Goal: Task Accomplishment & Management: Manage account settings

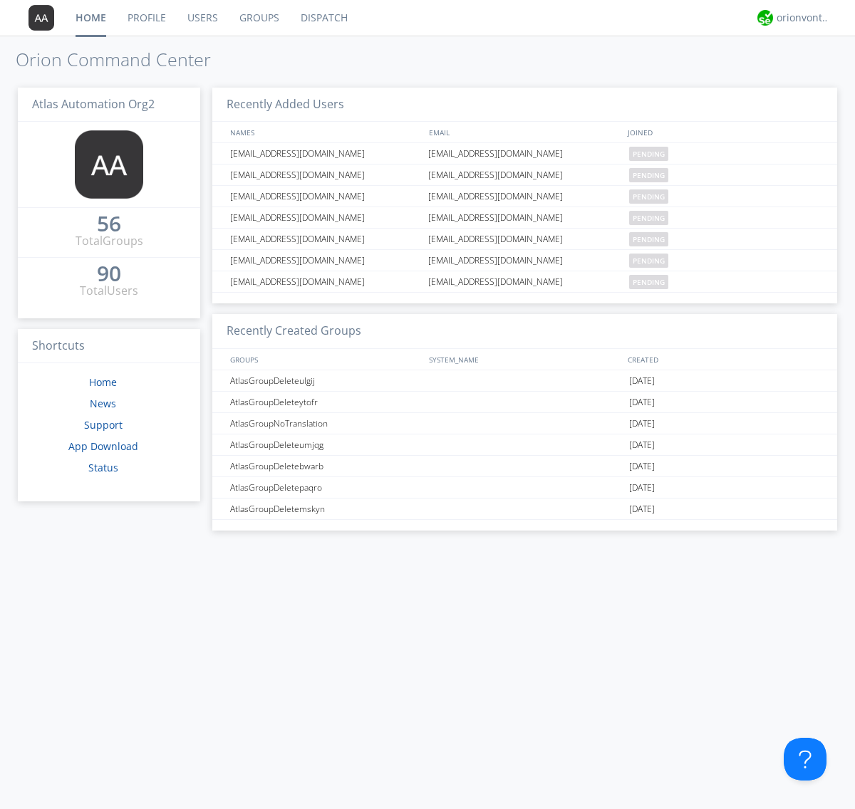
click at [202, 18] on link "Users" at bounding box center [203, 18] width 52 height 36
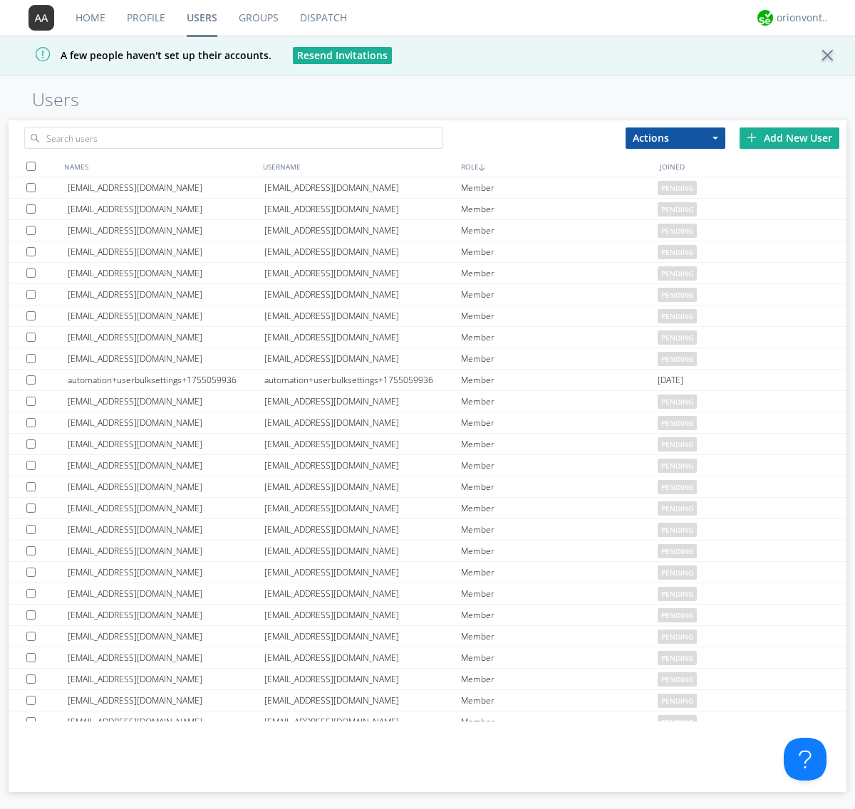
click at [789, 137] on div "Add New User" at bounding box center [789, 137] width 100 height 21
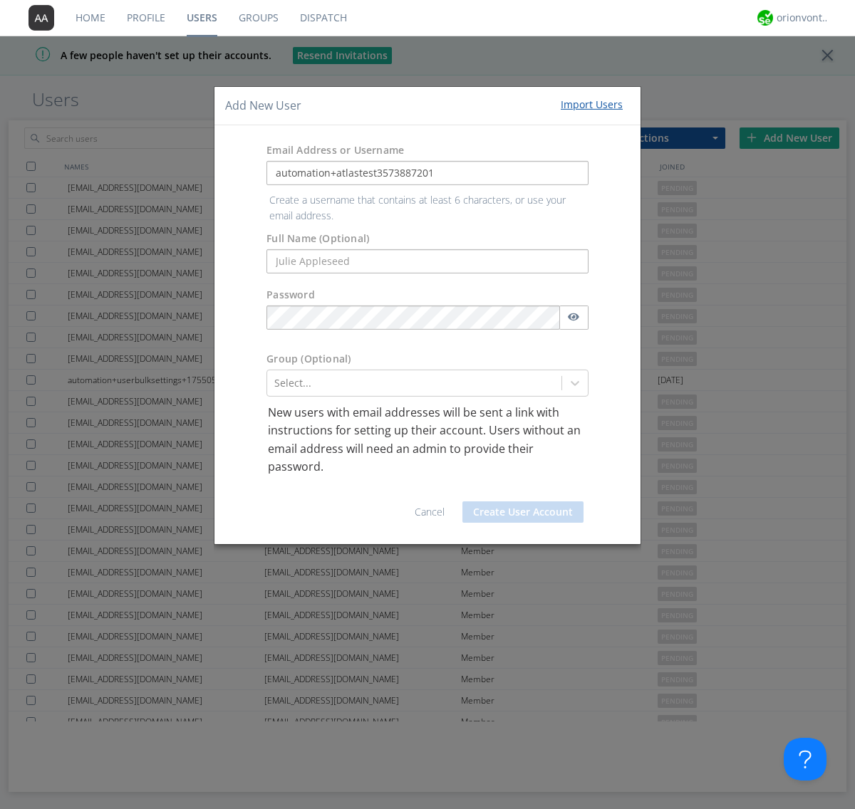
type input "automation+atlastest3573887201"
click at [523, 501] on button "Create User Account" at bounding box center [522, 511] width 121 height 21
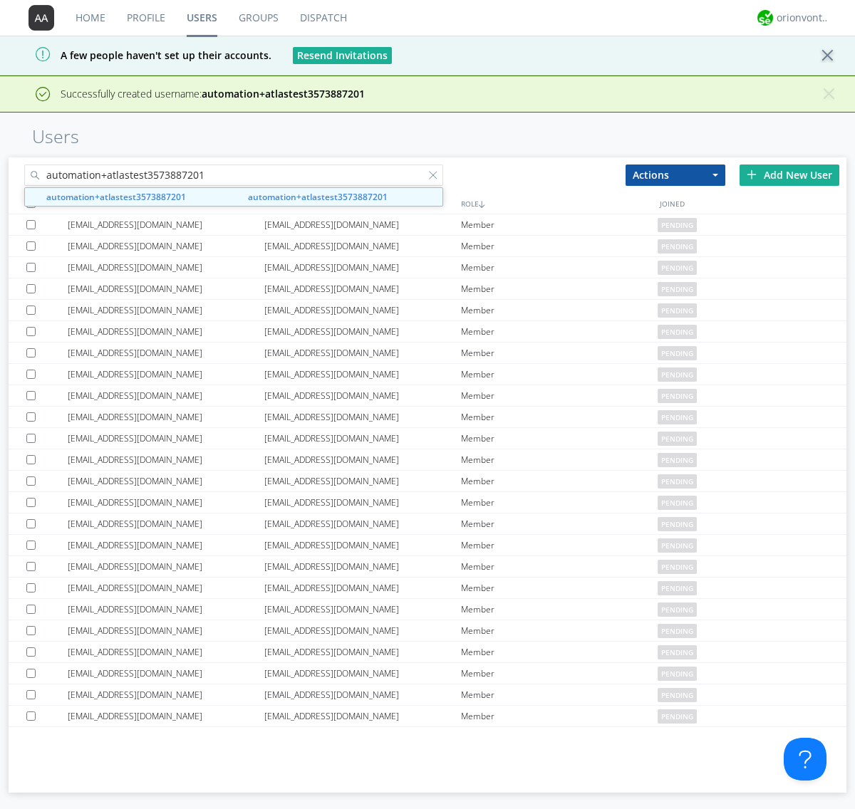
type input "automation+atlastest3573887201"
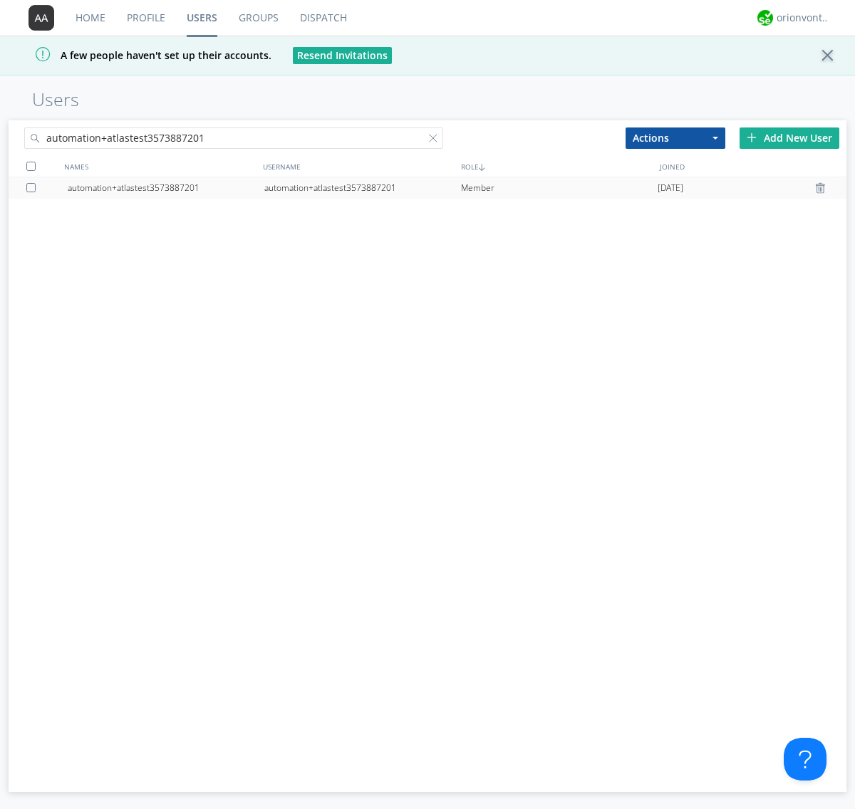
click at [33, 187] on div at bounding box center [33, 187] width 14 height 9
click at [675, 137] on button "Actions" at bounding box center [675, 137] width 100 height 21
click at [0, 0] on link "Edit Settings" at bounding box center [0, 0] width 0 height 0
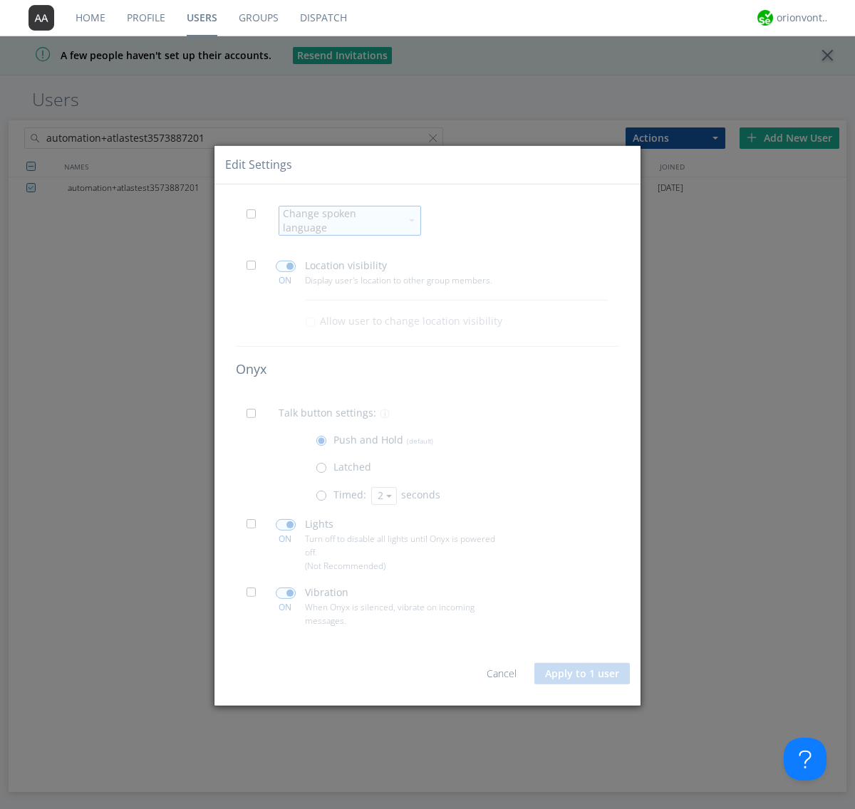
click at [255, 223] on span at bounding box center [255, 218] width 18 height 18
click at [0, 0] on input "checkbox" at bounding box center [0, 0] width 0 height 0
click at [341, 220] on div "Change spoken language" at bounding box center [342, 221] width 118 height 28
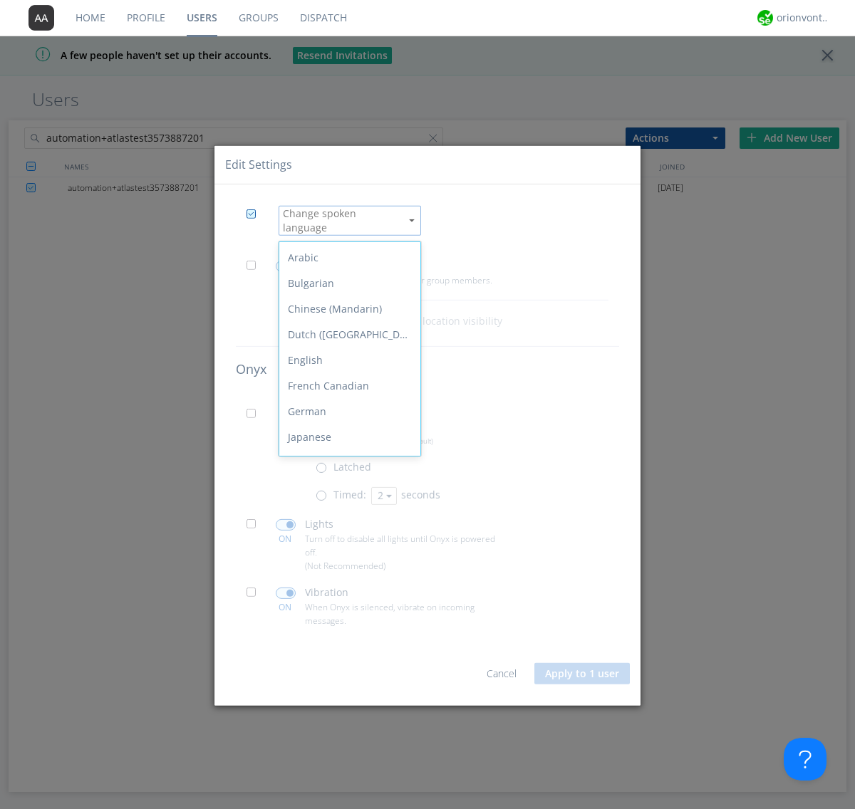
click at [346, 604] on div "Spanish" at bounding box center [349, 617] width 141 height 26
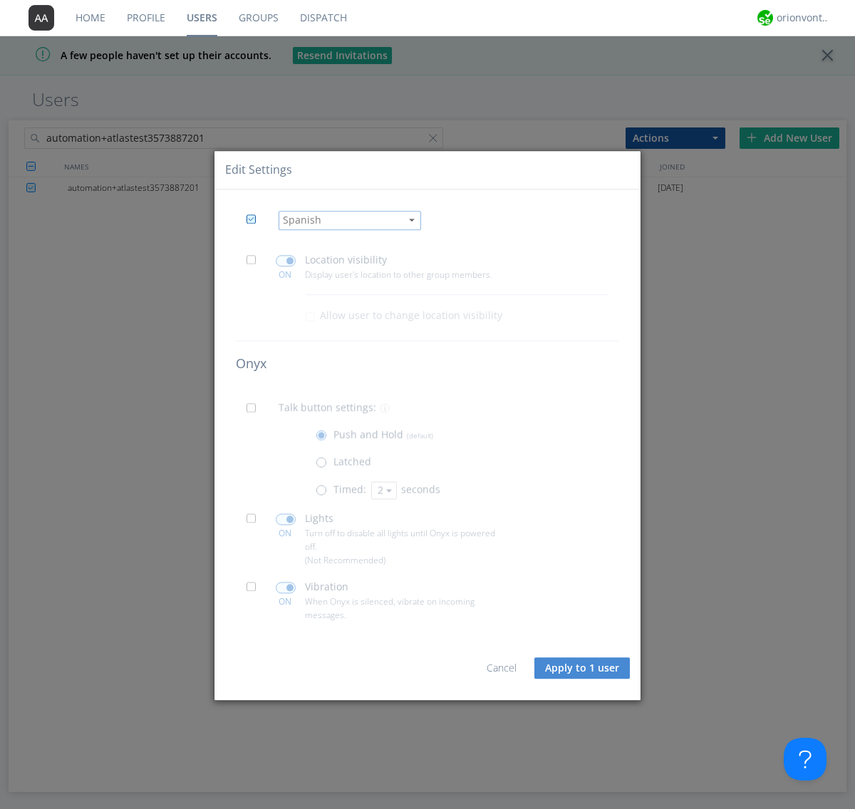
click at [583, 668] on button "Apply to 1 user" at bounding box center [581, 668] width 95 height 21
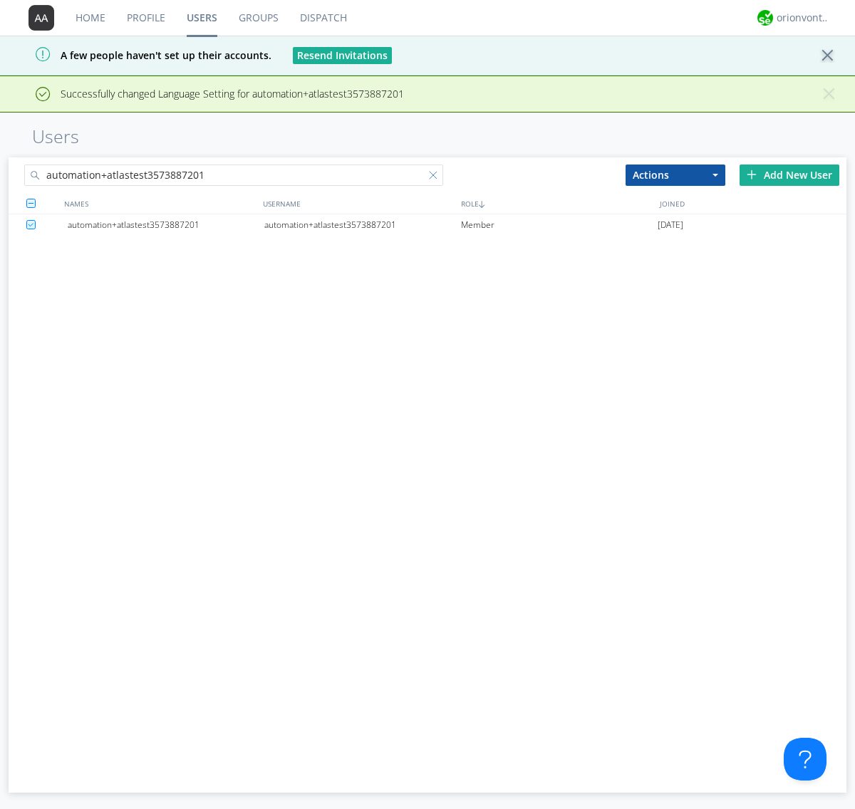
click at [436, 177] on div at bounding box center [436, 178] width 14 height 14
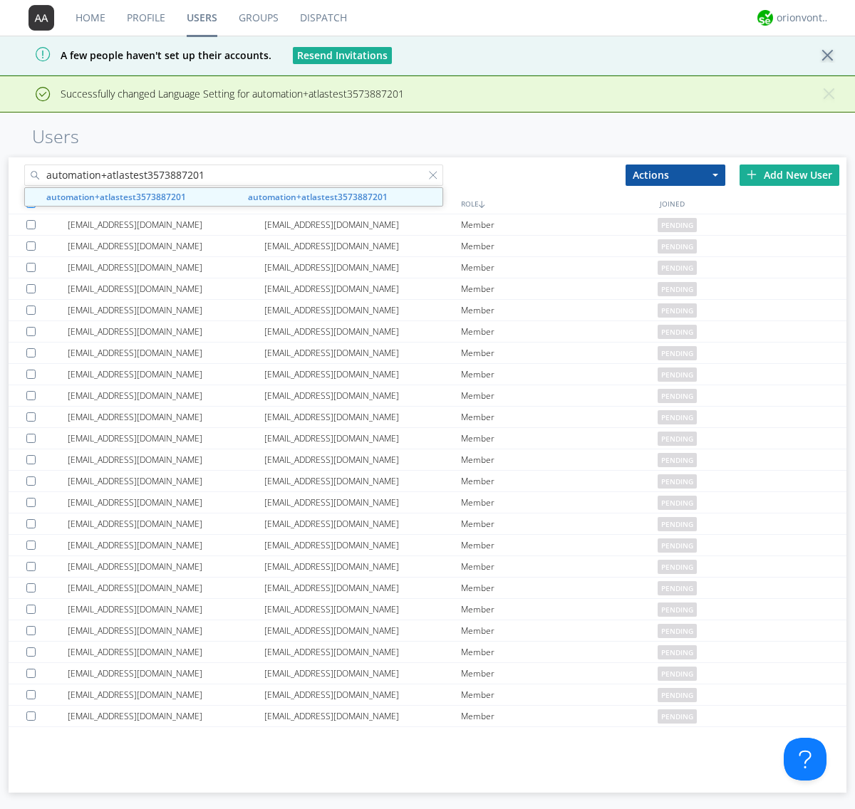
type input "automation+atlastest3573887201"
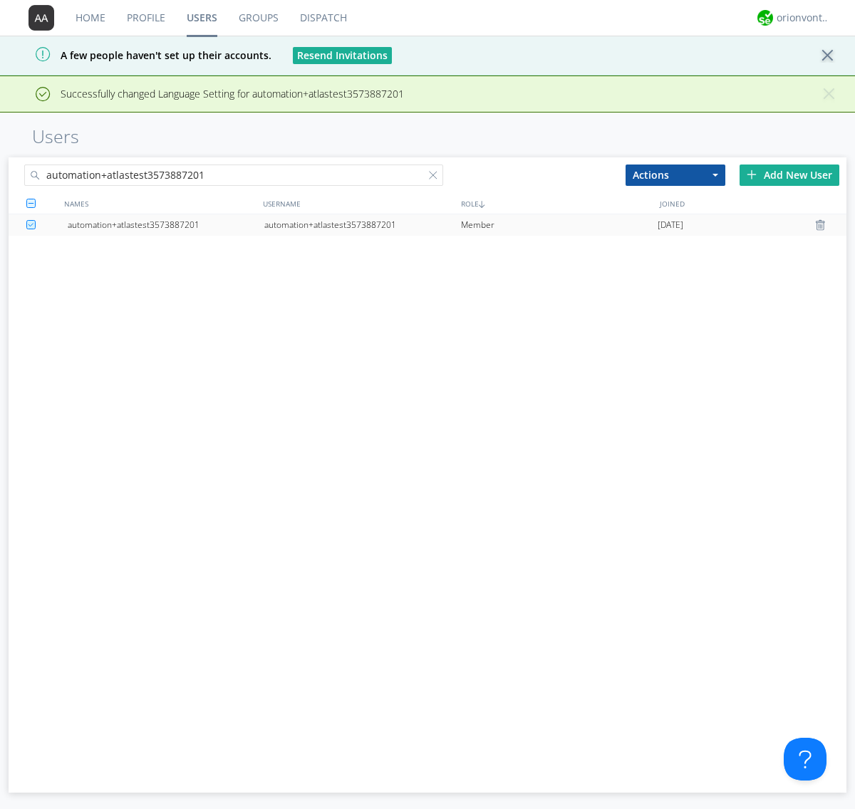
click at [362, 224] on div "automation+atlastest3573887201" at bounding box center [362, 224] width 197 height 21
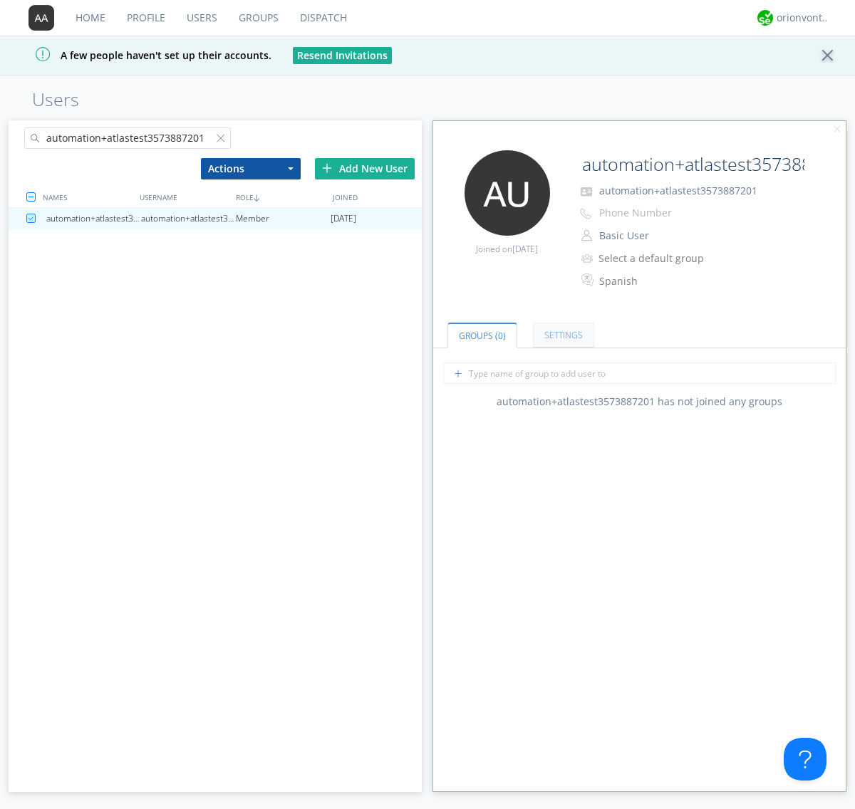
click at [561, 335] on link "Settings" at bounding box center [563, 335] width 61 height 25
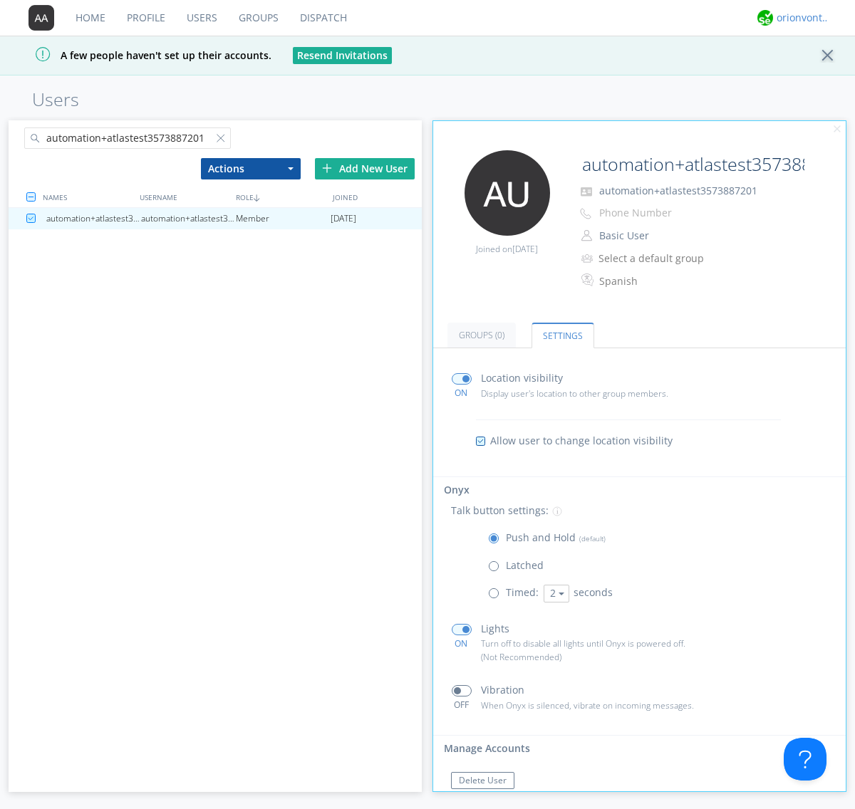
click at [799, 18] on div "orionvontas+atlas+automation+org2" at bounding box center [802, 18] width 53 height 14
